Goal: Find specific page/section: Find specific page/section

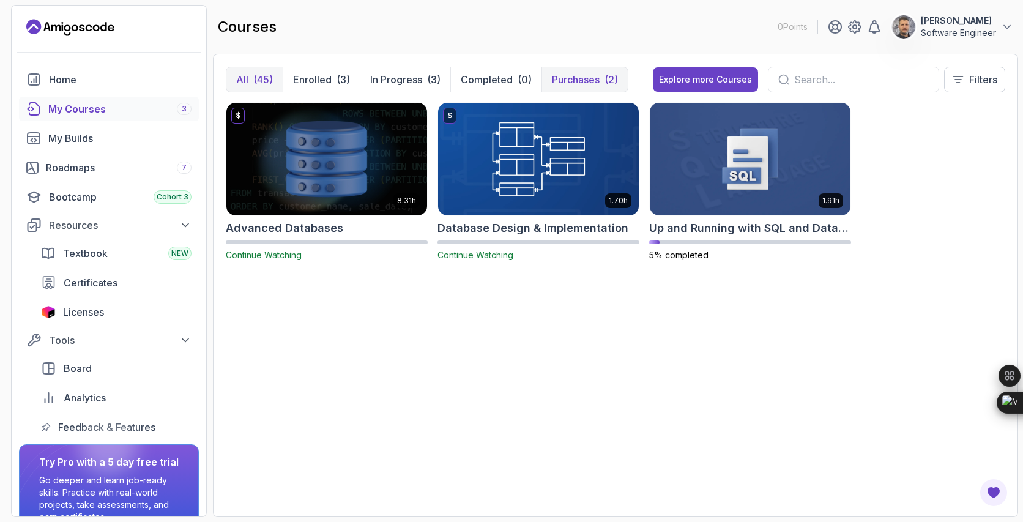
click at [586, 89] on button "Purchases (2)" at bounding box center [585, 79] width 86 height 24
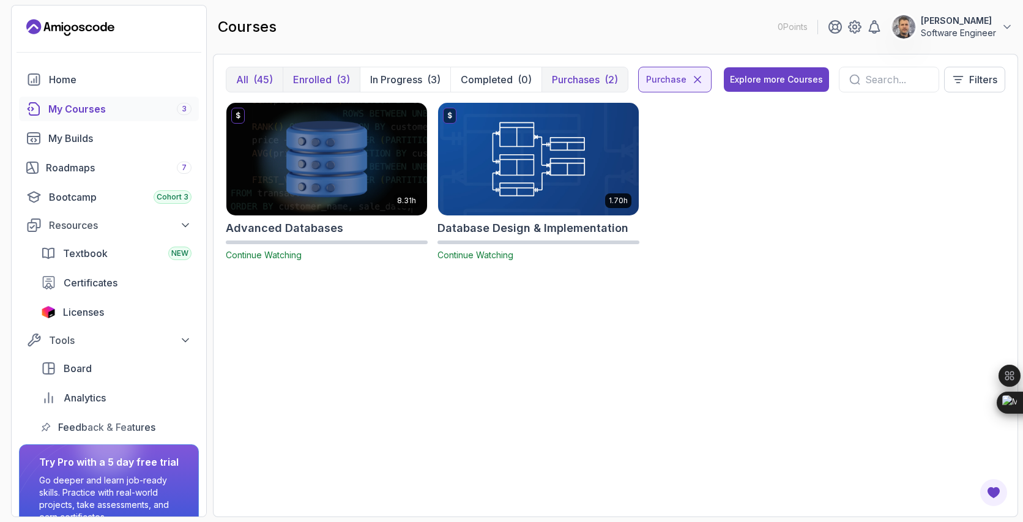
click at [328, 81] on p "Enrolled" at bounding box center [312, 79] width 39 height 15
click at [398, 80] on p "In Progress" at bounding box center [396, 79] width 52 height 15
click at [696, 78] on icon at bounding box center [698, 79] width 6 height 6
